Goal: Go to known website: Access a specific website the user already knows

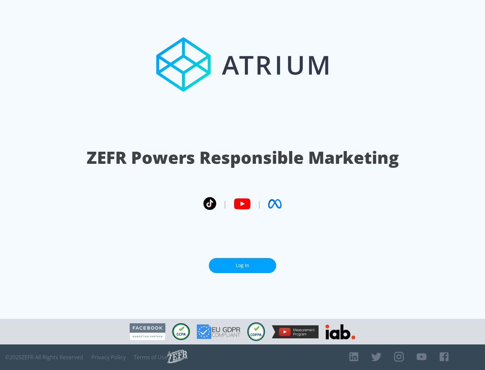
click at [242, 263] on link "Log In" at bounding box center [242, 265] width 67 height 15
